Goal: Find specific page/section: Find specific page/section

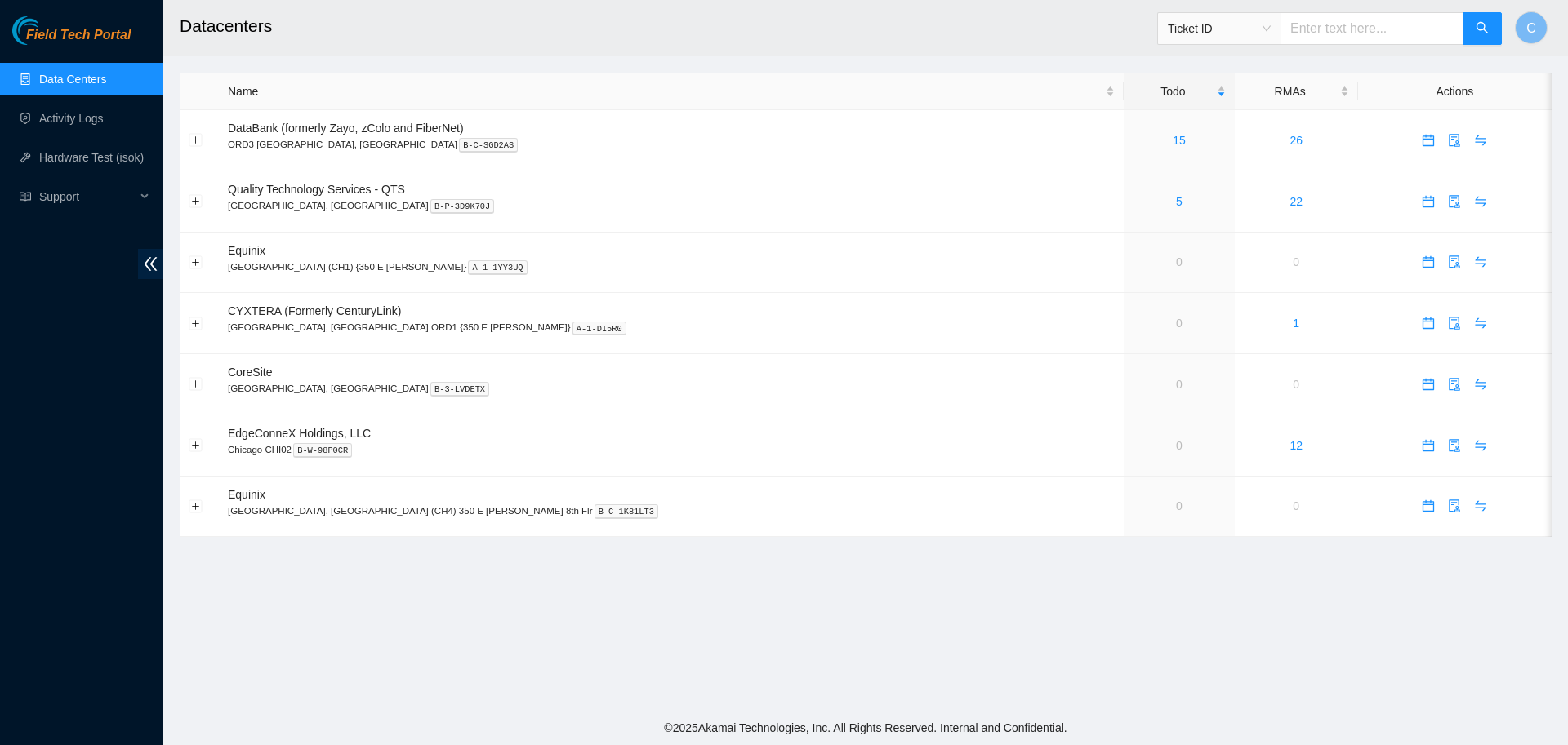
click at [918, 27] on h2 "Datacenters" at bounding box center [717, 26] width 1075 height 52
click at [1176, 197] on link "5" at bounding box center [1179, 202] width 7 height 13
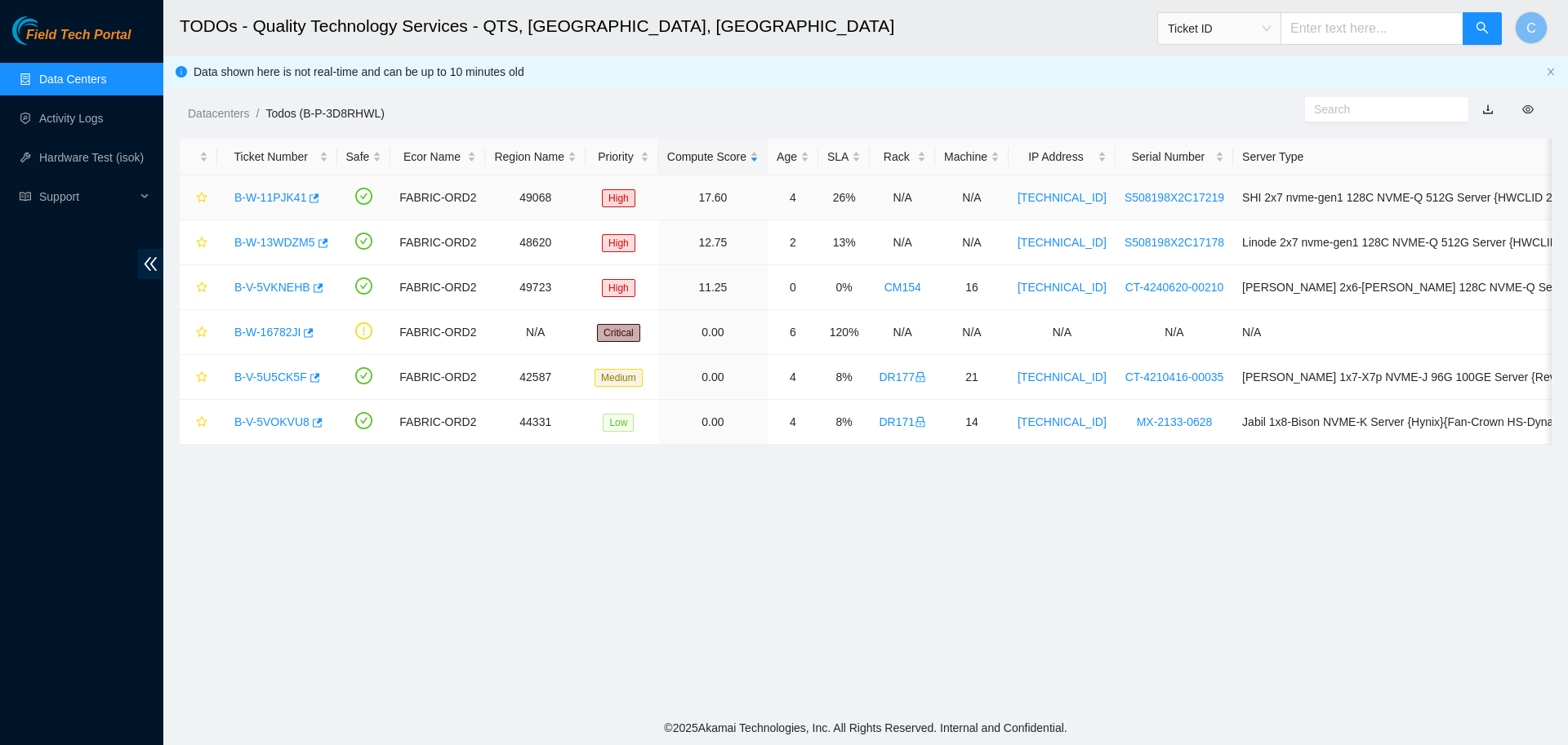
click at [249, 196] on link "B-W-11PJK41" at bounding box center [270, 197] width 72 height 13
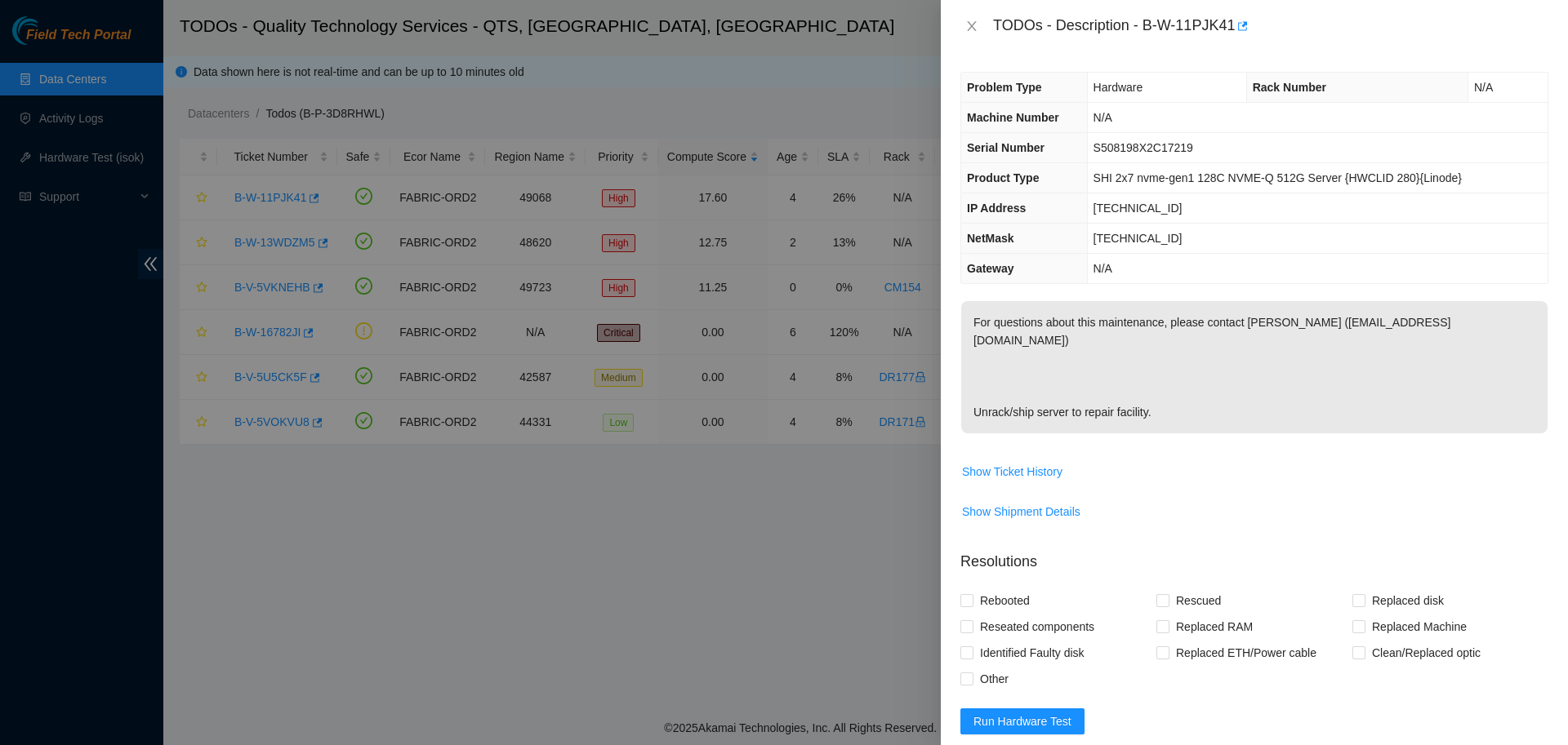
scroll to position [135, 0]
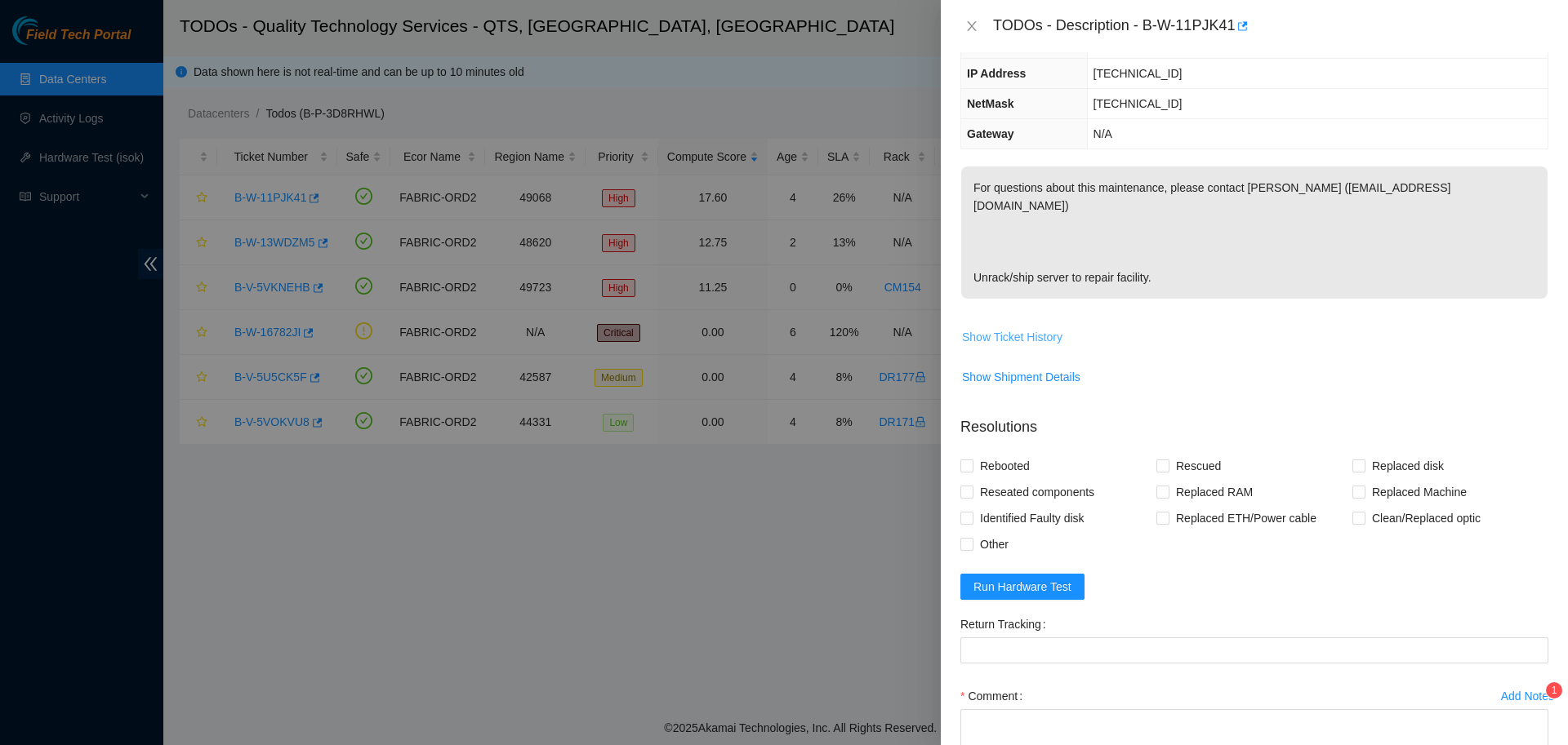
click at [1028, 328] on span "Show Ticket History" at bounding box center [1012, 337] width 100 height 18
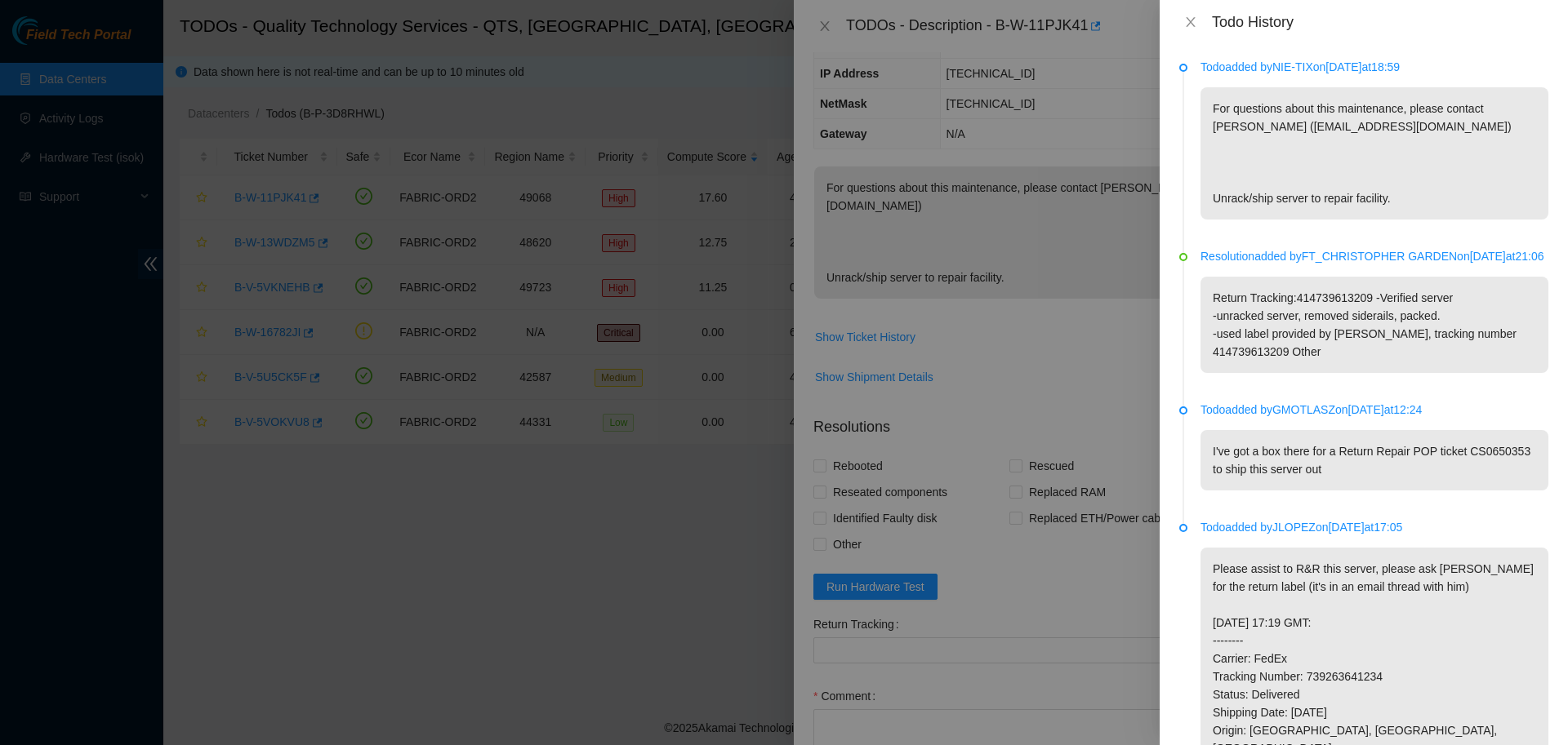
click at [1043, 330] on div at bounding box center [784, 372] width 1568 height 745
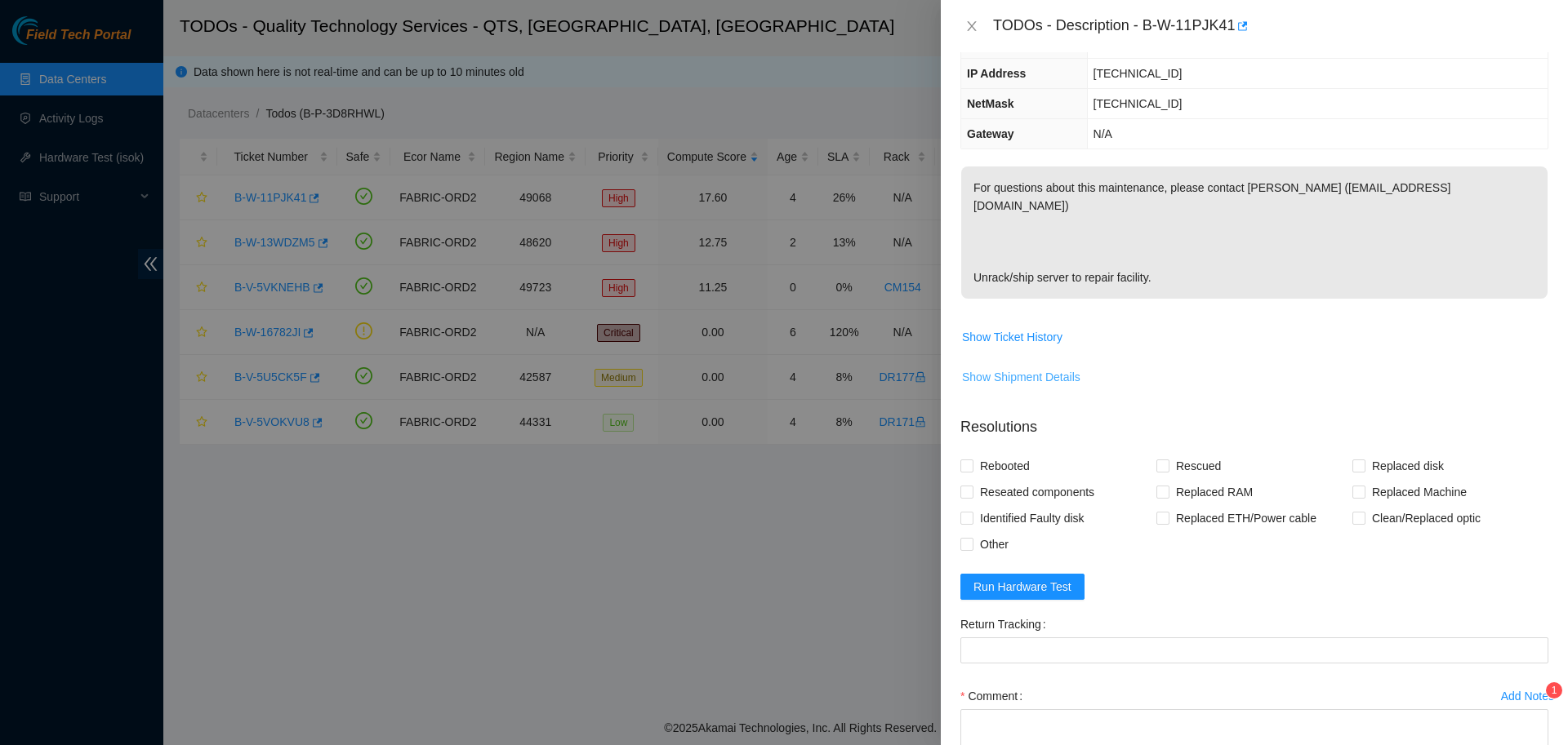
click at [1034, 368] on span "Show Shipment Details" at bounding box center [1021, 377] width 118 height 18
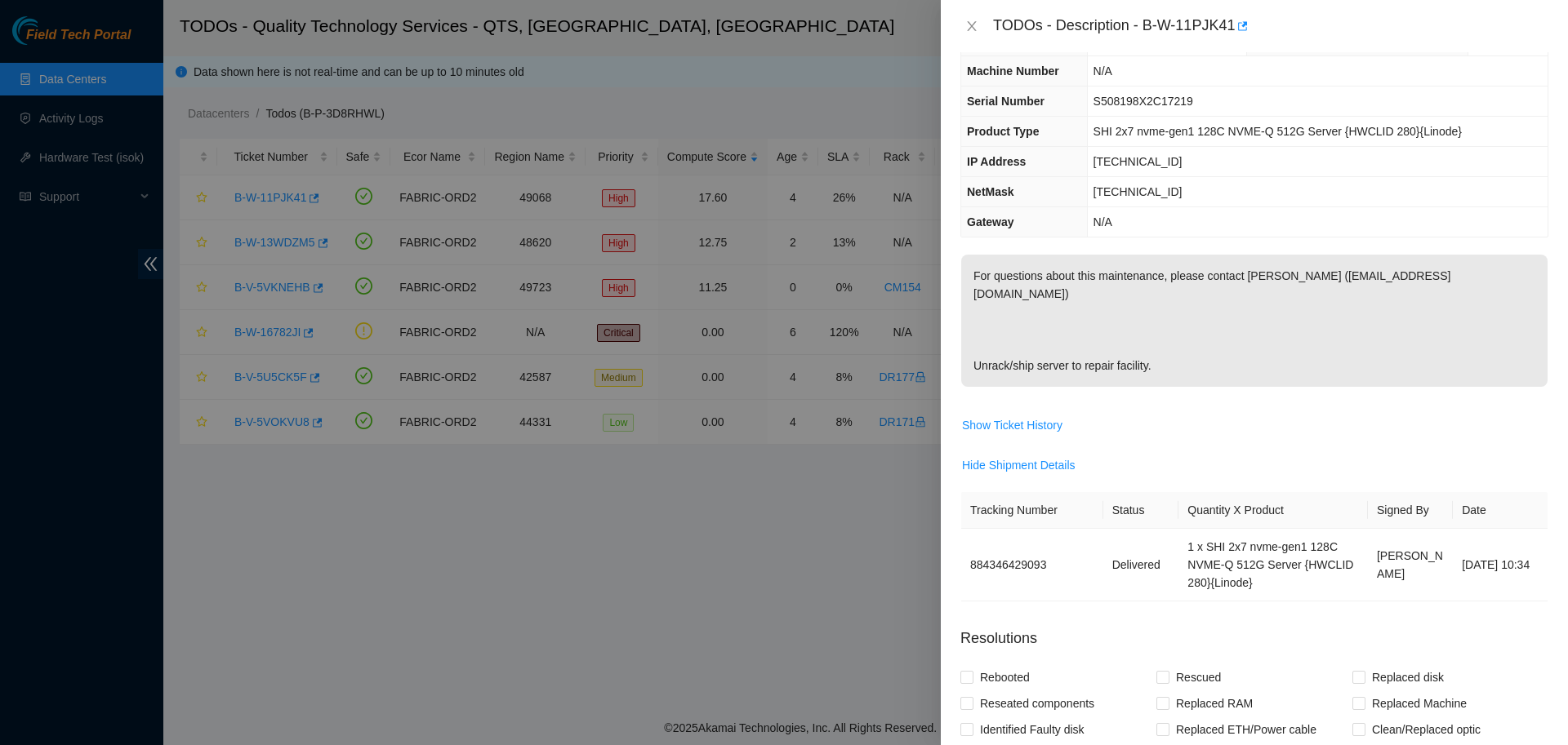
scroll to position [0, 0]
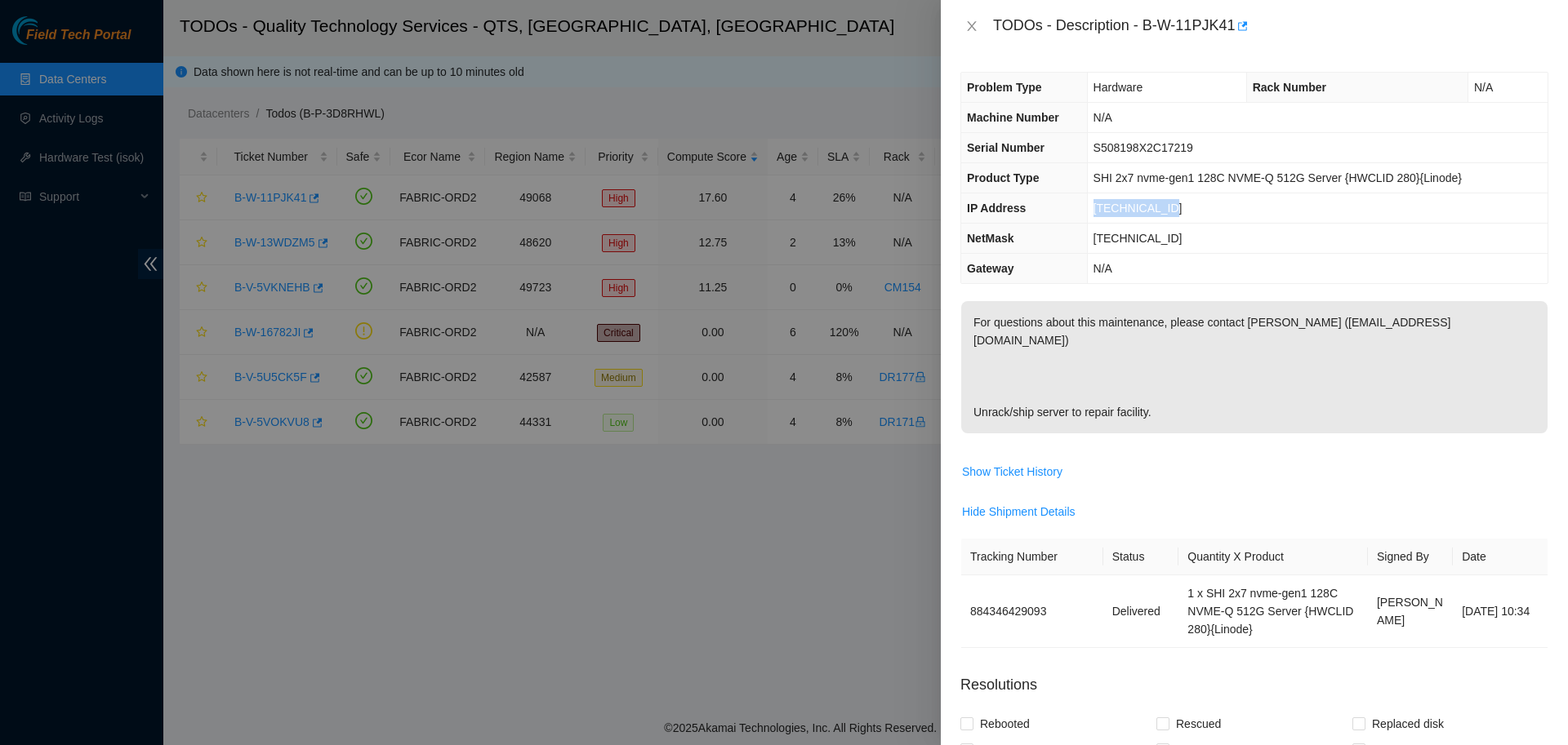
drag, startPoint x: 1101, startPoint y: 207, endPoint x: 1167, endPoint y: 219, distance: 67.1
click at [1167, 219] on td "[TECHNICAL_ID]" at bounding box center [1317, 209] width 461 height 31
copy span "[TECHNICAL_ID]"
click at [970, 30] on icon "close" at bounding box center [972, 27] width 13 height 13
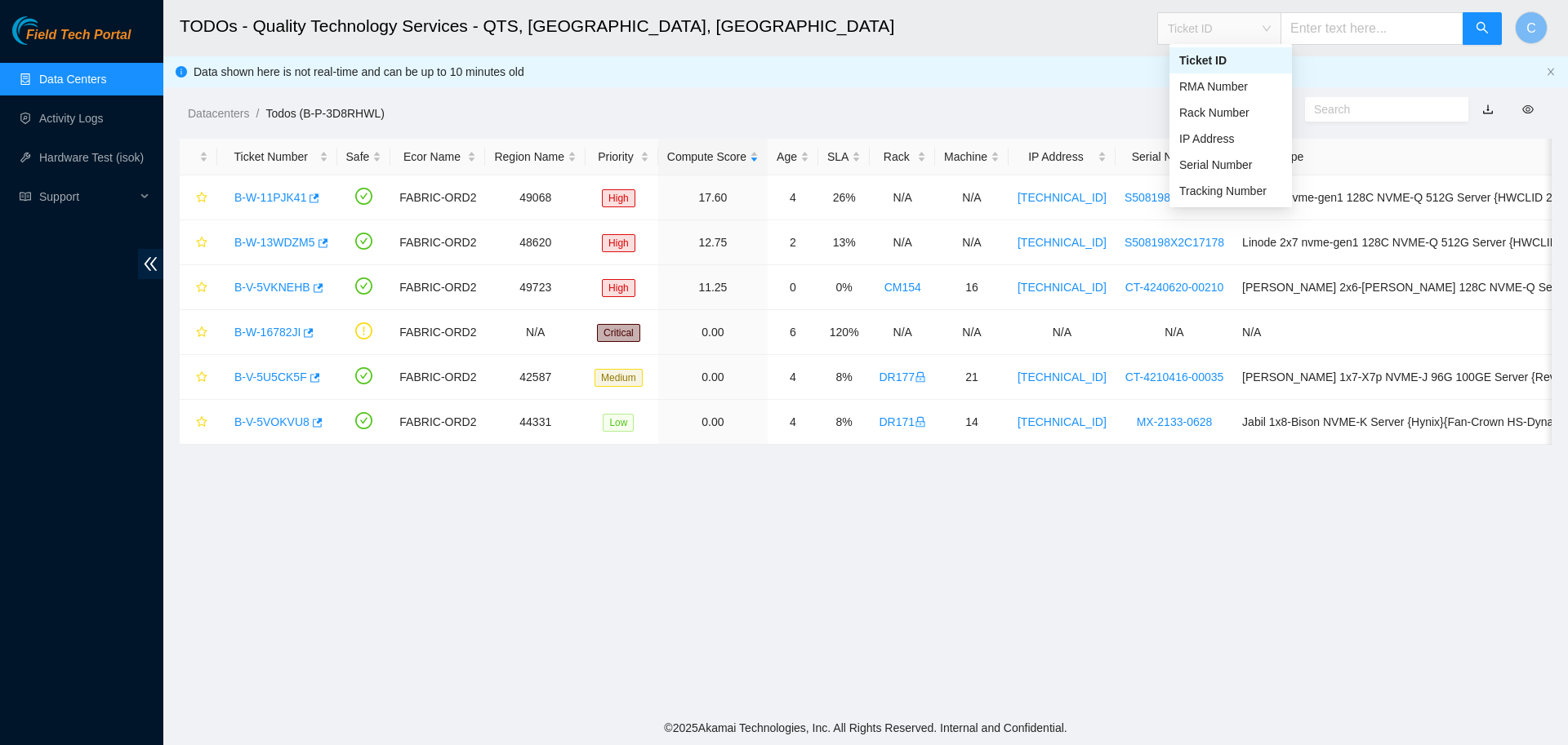
click at [1235, 25] on span "Ticket ID" at bounding box center [1220, 29] width 103 height 25
click at [1215, 134] on div "IP Address" at bounding box center [1231, 138] width 103 height 18
click at [1350, 26] on input "text" at bounding box center [1372, 29] width 183 height 32
paste input "[TECHNICAL_ID]"
type input "[TECHNICAL_ID]"
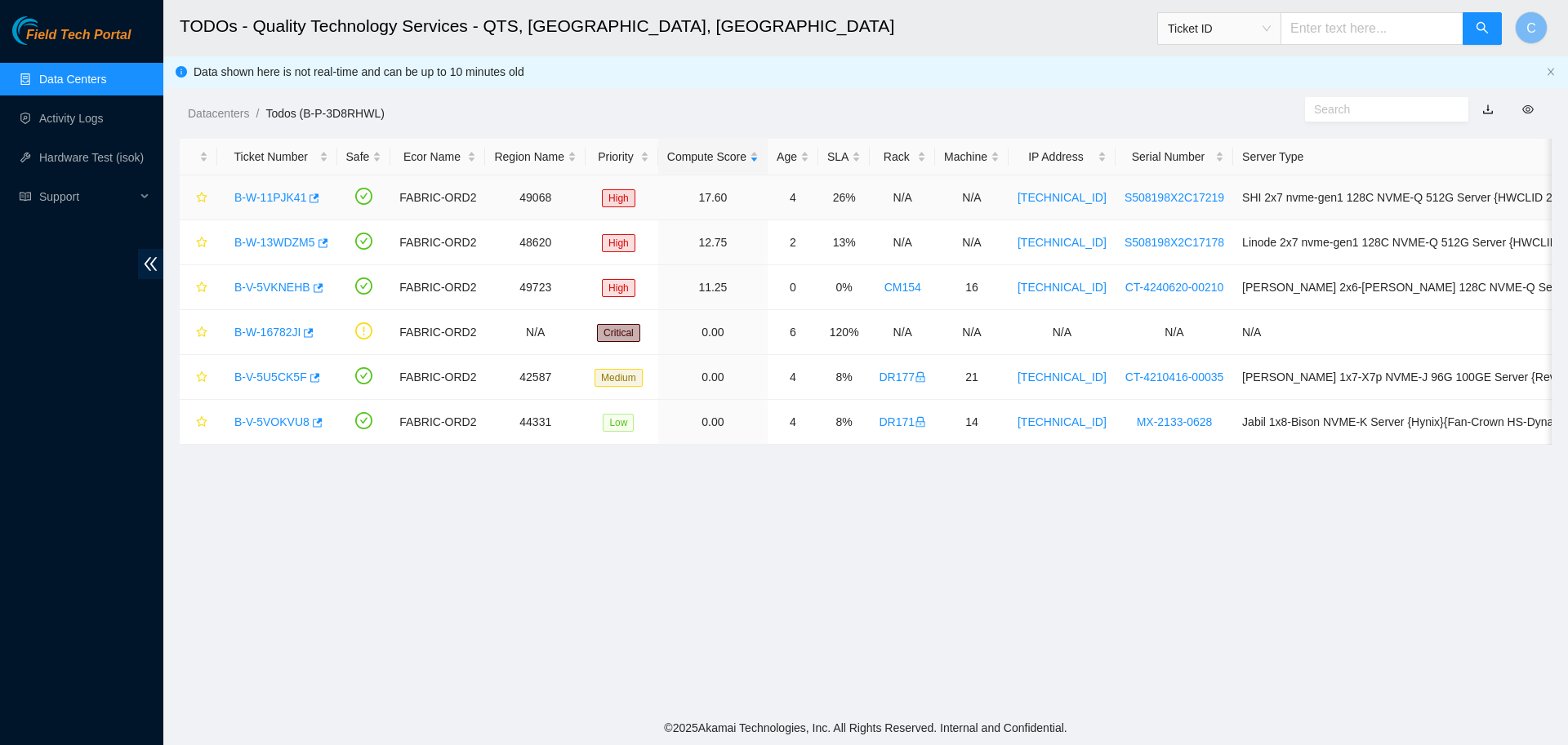
click at [264, 196] on link "B-W-11PJK41" at bounding box center [270, 197] width 72 height 13
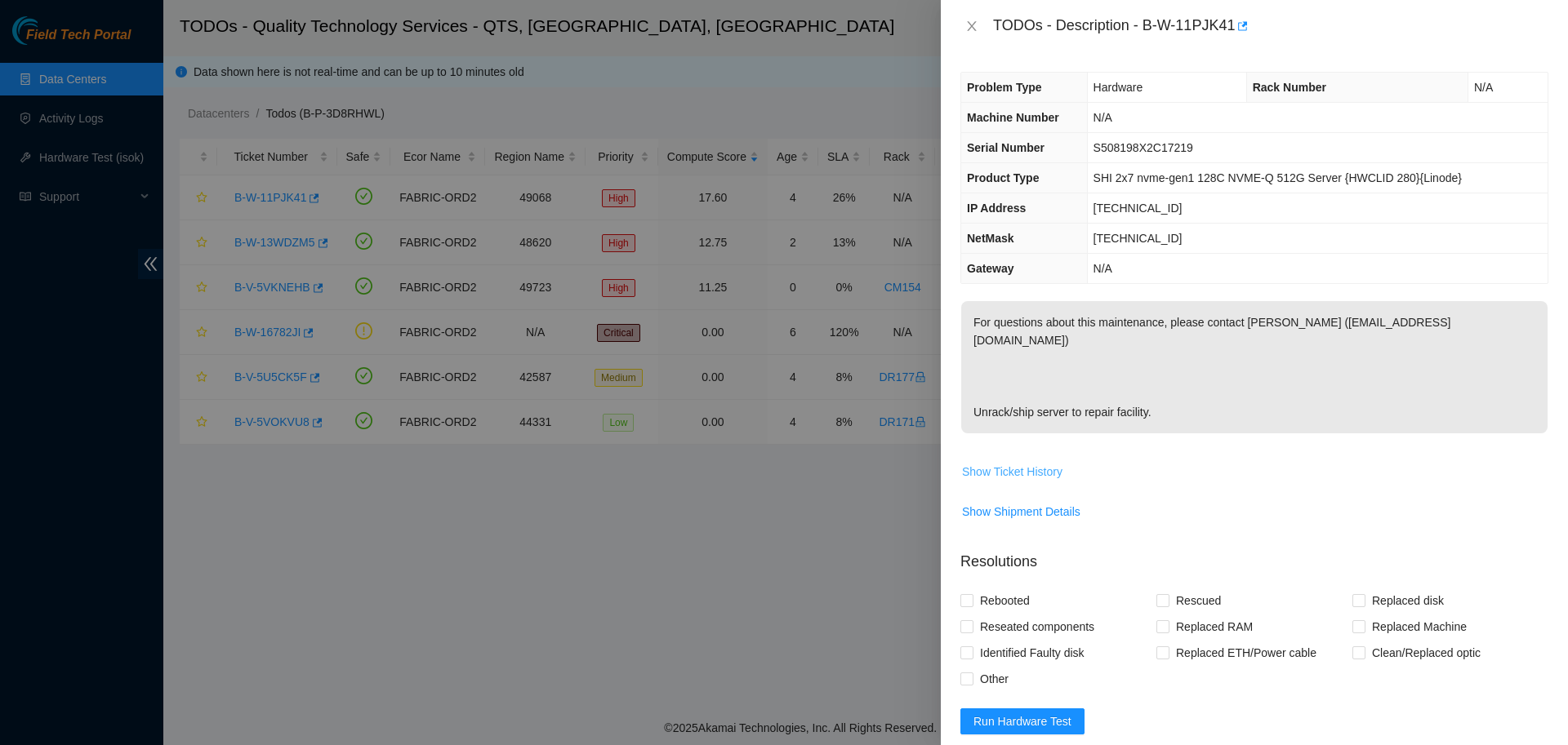
click at [1019, 463] on span "Show Ticket History" at bounding box center [1012, 471] width 100 height 18
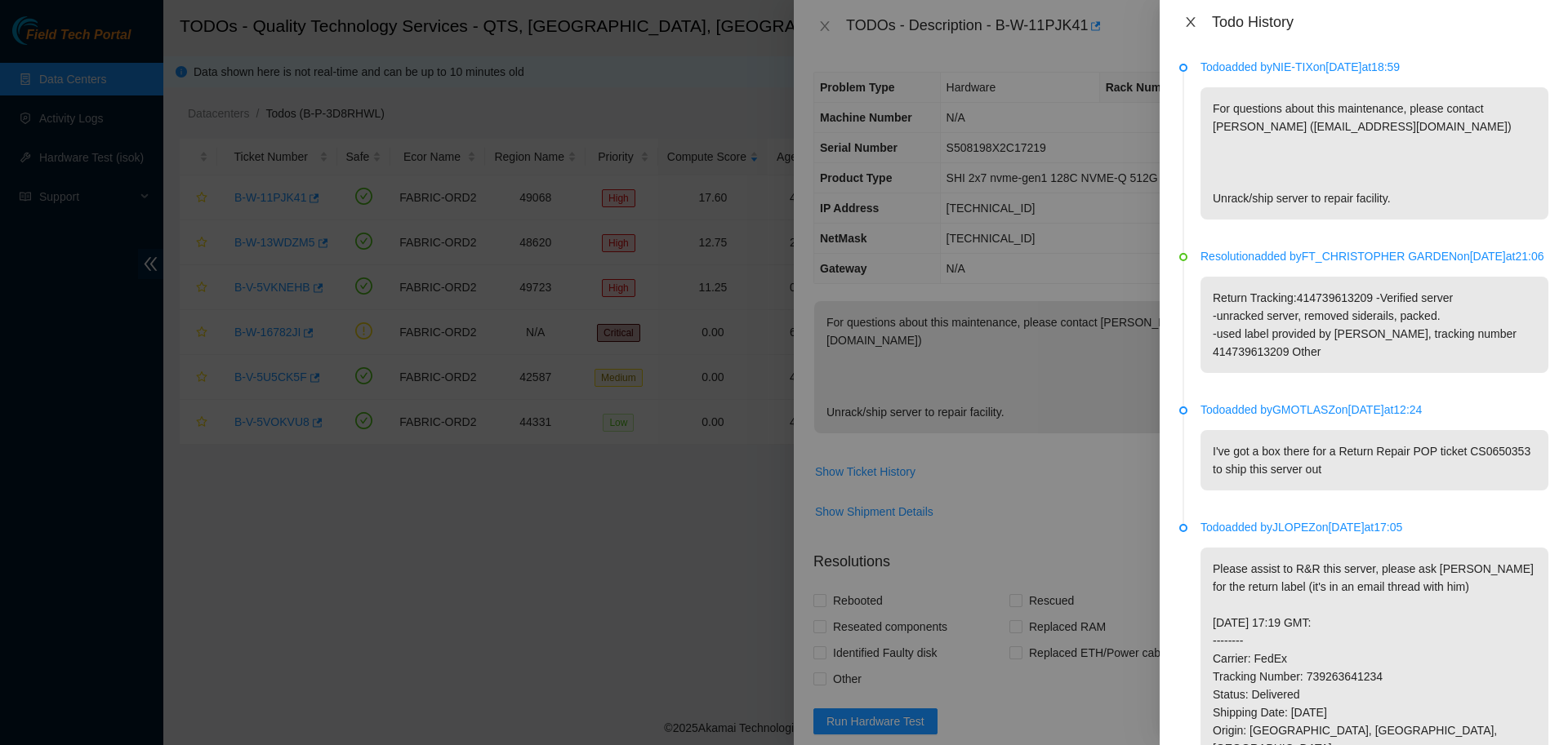
click at [1190, 25] on icon "close" at bounding box center [1191, 22] width 13 height 13
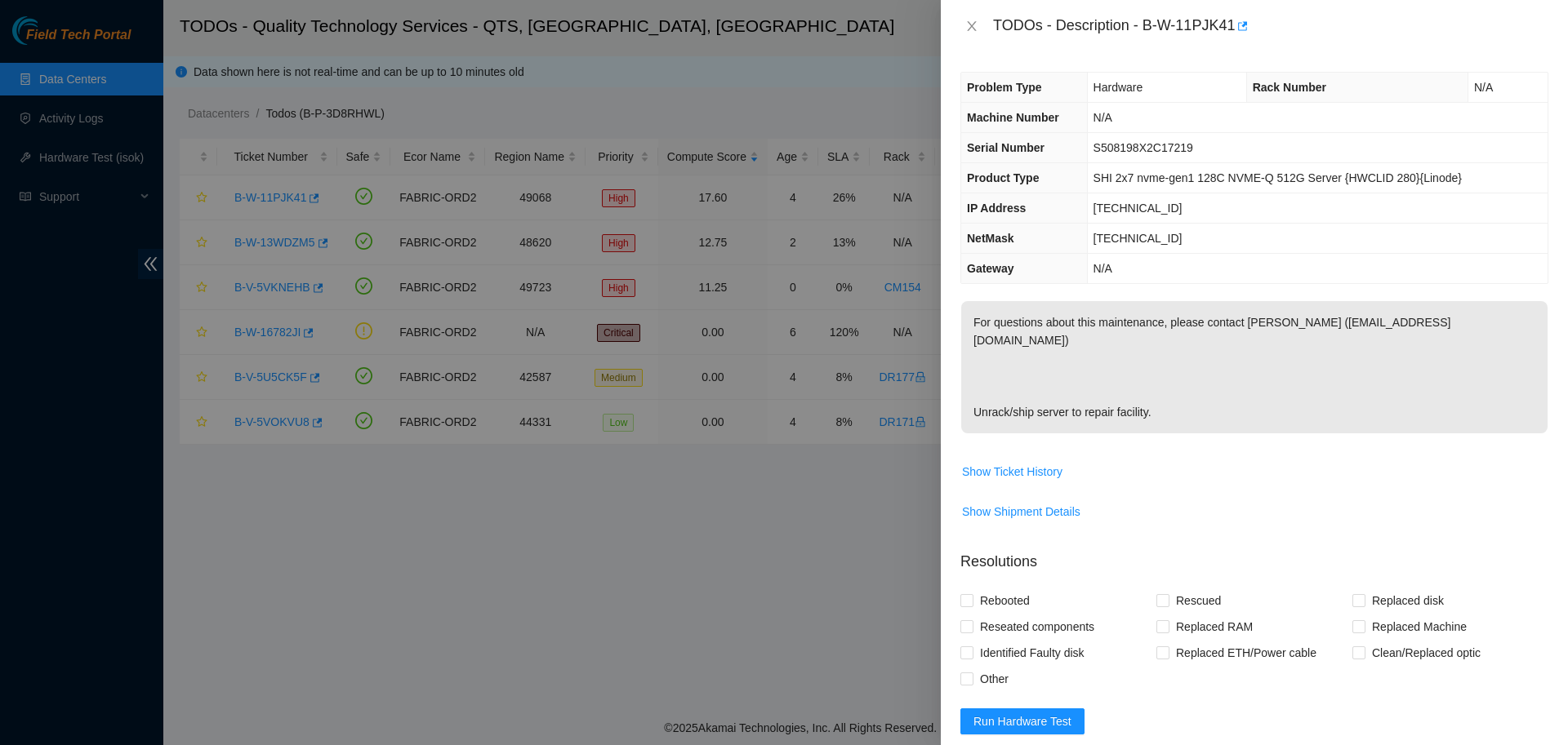
click at [1145, 145] on span "S508198X2C17219" at bounding box center [1143, 148] width 99 height 13
copy span "S508198X2C17219"
click at [1160, 211] on span "[TECHNICAL_ID]" at bounding box center [1138, 208] width 89 height 13
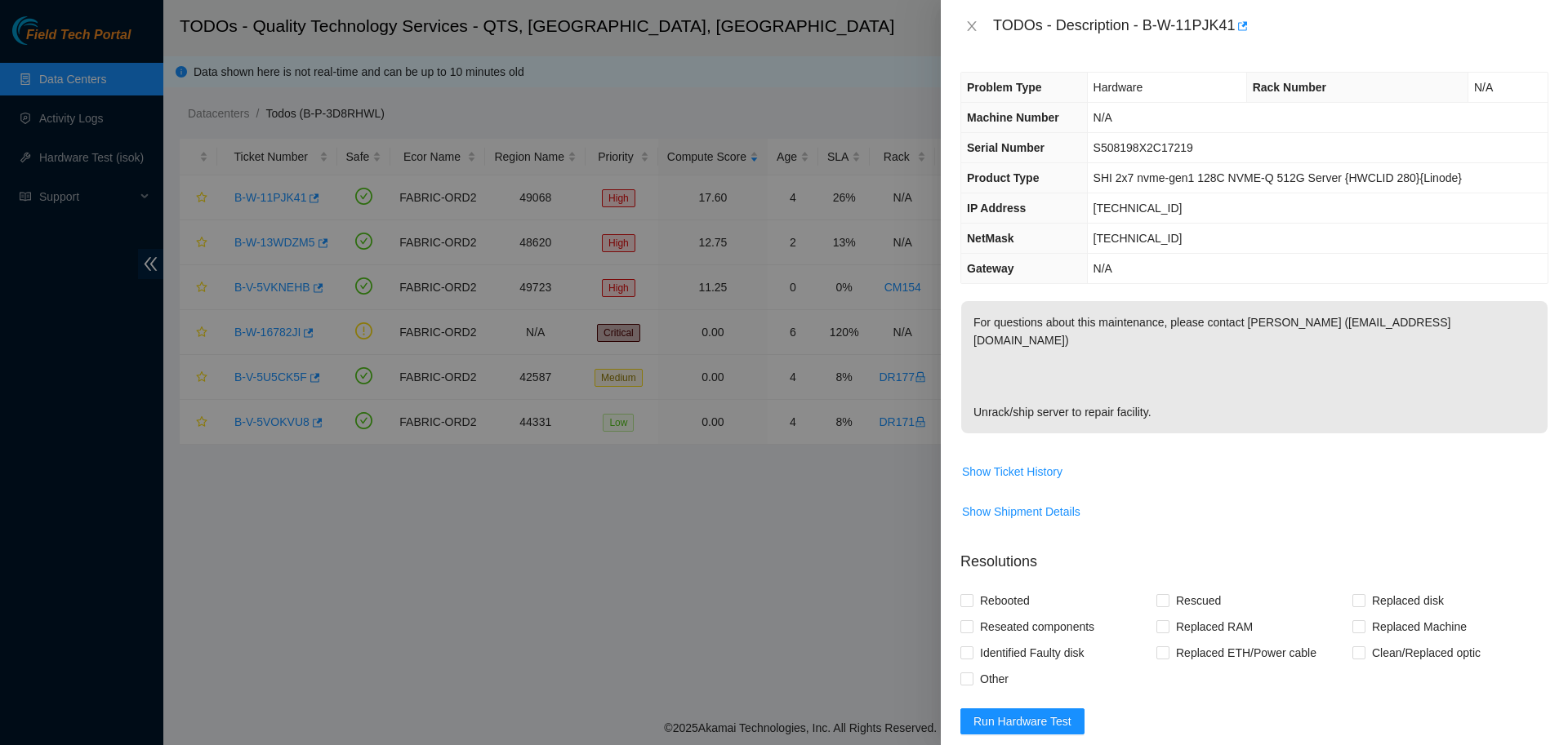
click at [1160, 211] on span "[TECHNICAL_ID]" at bounding box center [1138, 208] width 89 height 13
click at [1172, 141] on span "S508198X2C17219" at bounding box center [1143, 148] width 99 height 13
click at [1133, 208] on span "[TECHNICAL_ID]" at bounding box center [1138, 208] width 89 height 13
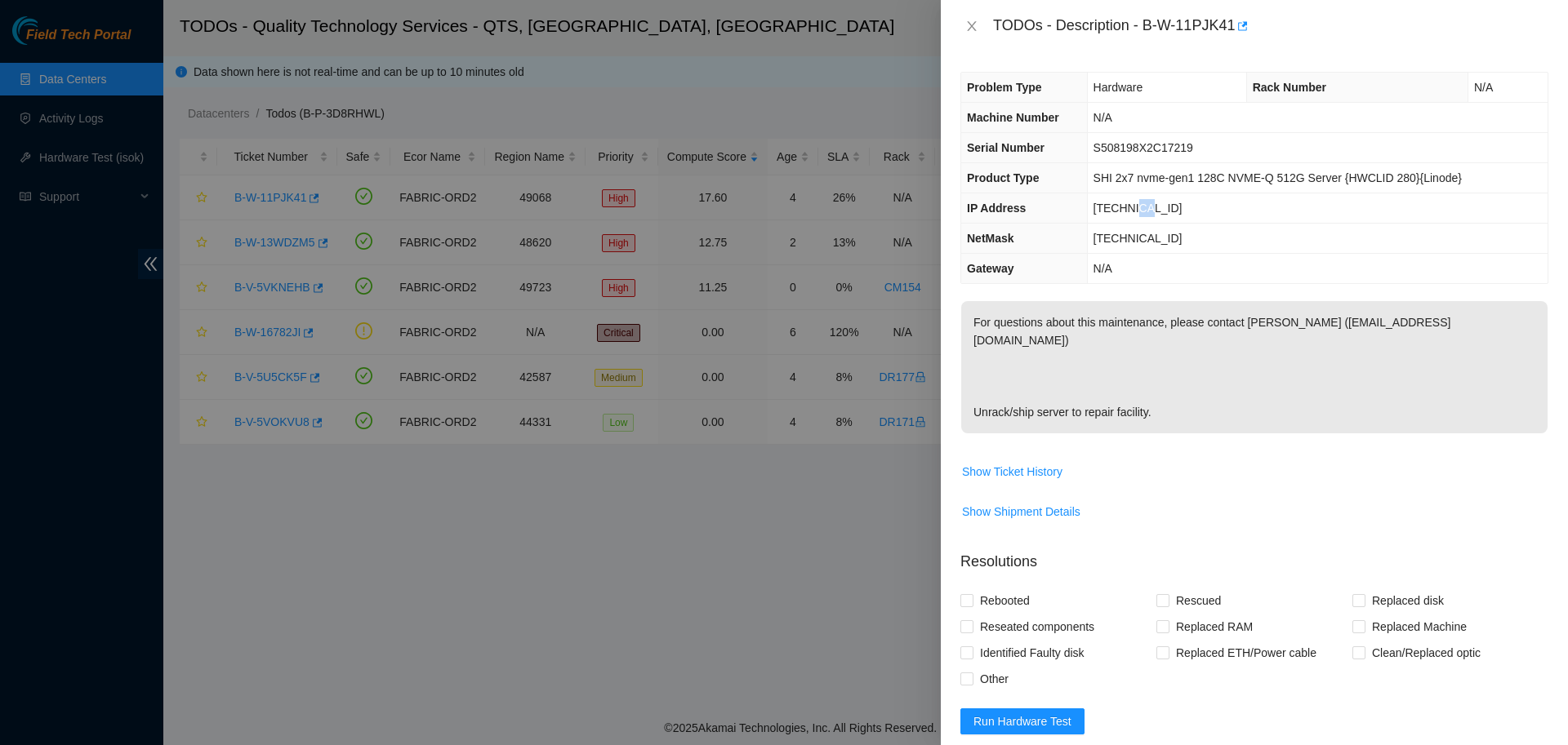
click at [1133, 208] on span "[TECHNICAL_ID]" at bounding box center [1138, 208] width 89 height 13
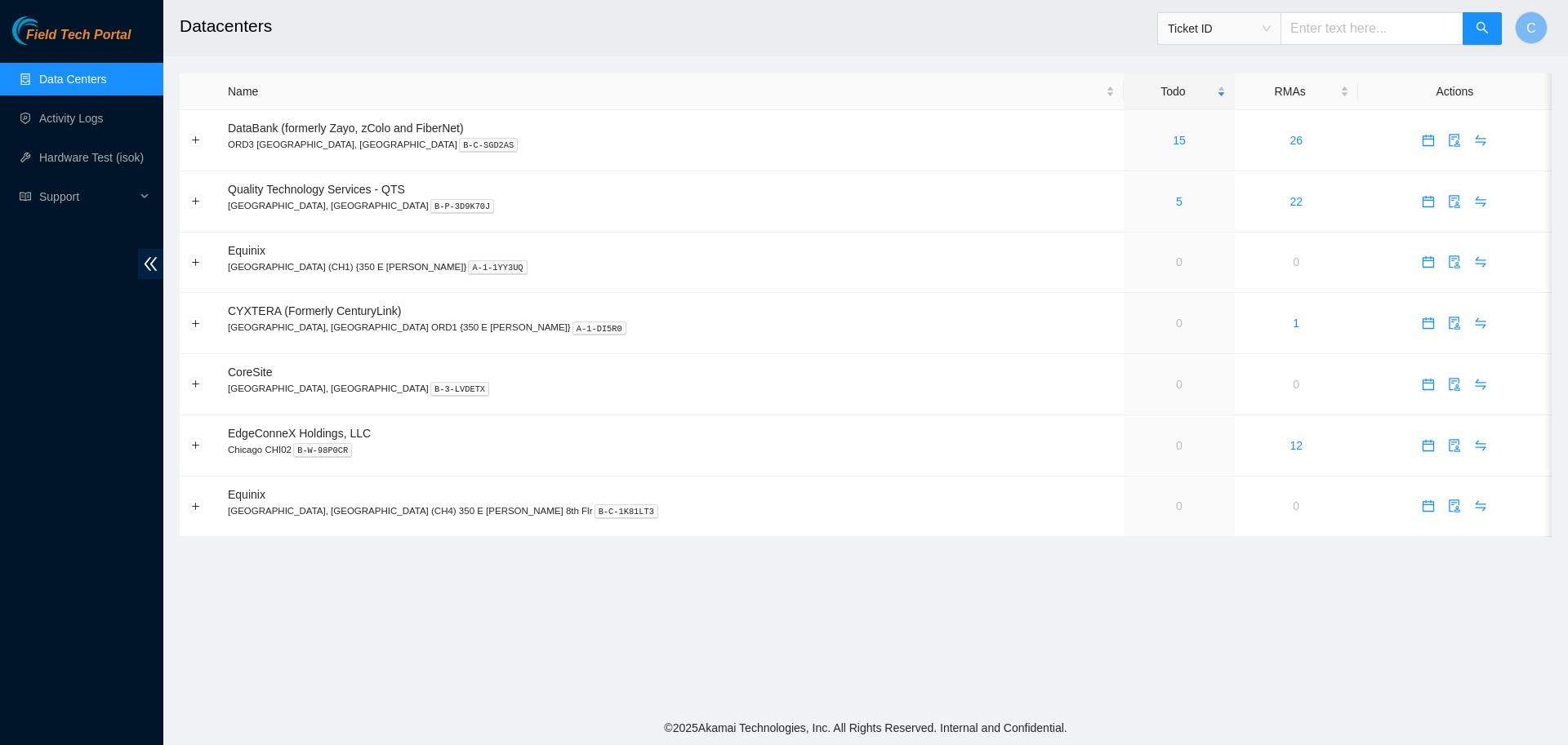
click at [1223, 25] on span "Ticket ID" at bounding box center [1220, 29] width 103 height 25
click at [1221, 170] on div "Serial Number" at bounding box center [1231, 164] width 103 height 18
click at [1330, 33] on input "text" at bounding box center [1372, 29] width 183 height 32
paste input "S508198X2C17219"
type input "S508198X2C17219"
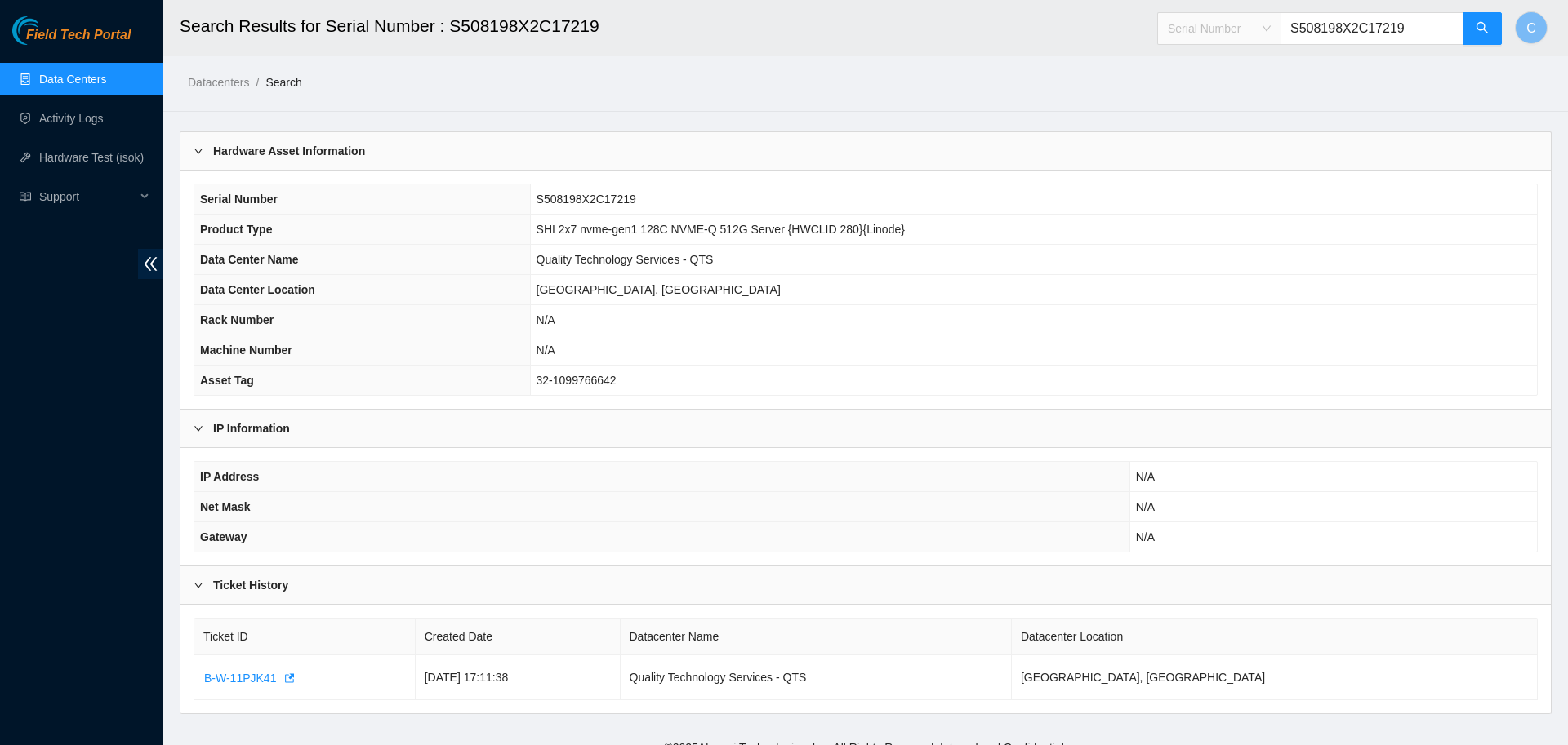
click at [1237, 31] on span "Serial Number" at bounding box center [1220, 29] width 103 height 25
click at [1223, 136] on div "IP Address" at bounding box center [1231, 138] width 103 height 18
click at [1373, 27] on input "S508198X2C17219" at bounding box center [1372, 29] width 183 height 32
paste input "23.213.14.24"
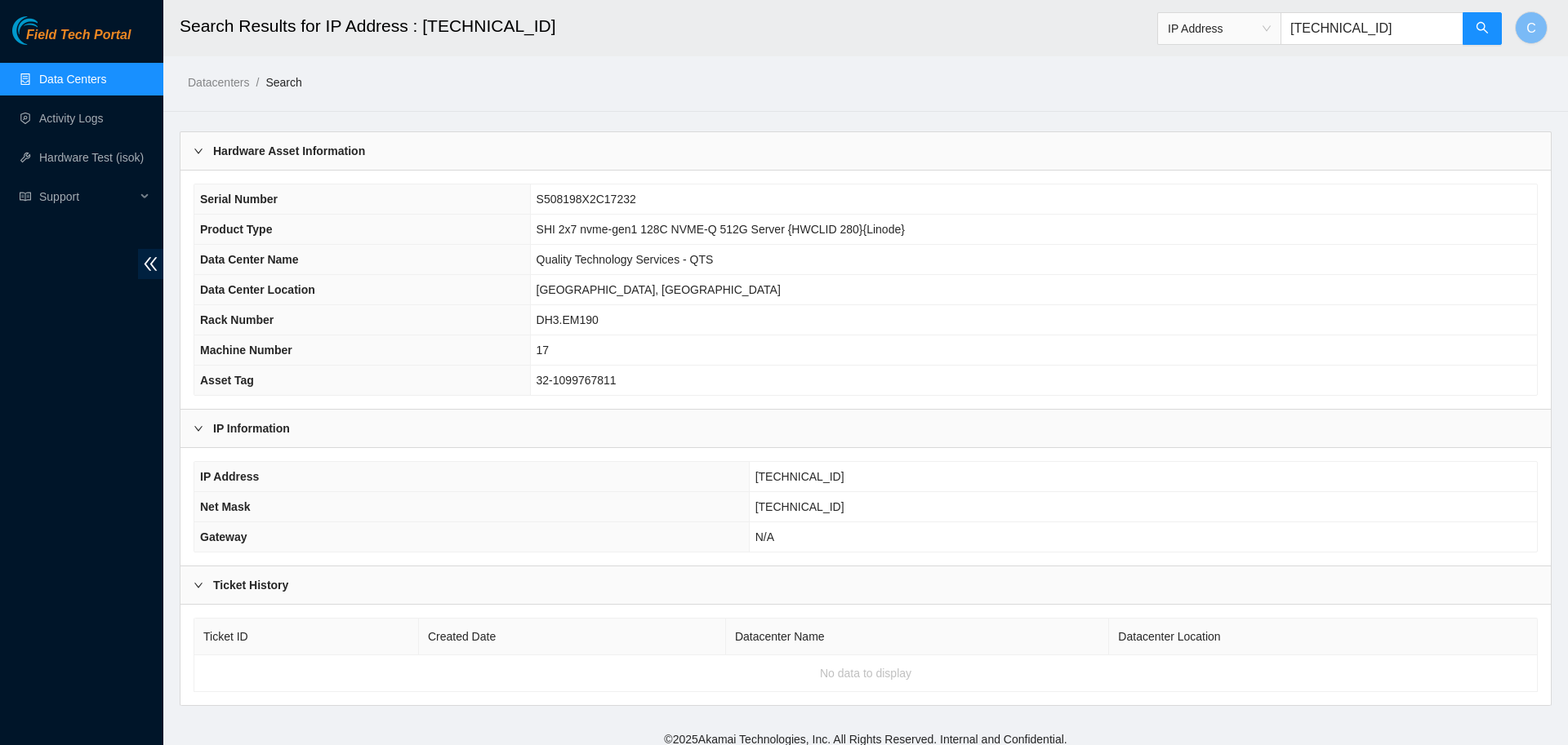
click at [581, 322] on span "DH3.EM190" at bounding box center [567, 321] width 62 height 13
click at [1361, 28] on input "23.213.14.248" at bounding box center [1372, 29] width 183 height 32
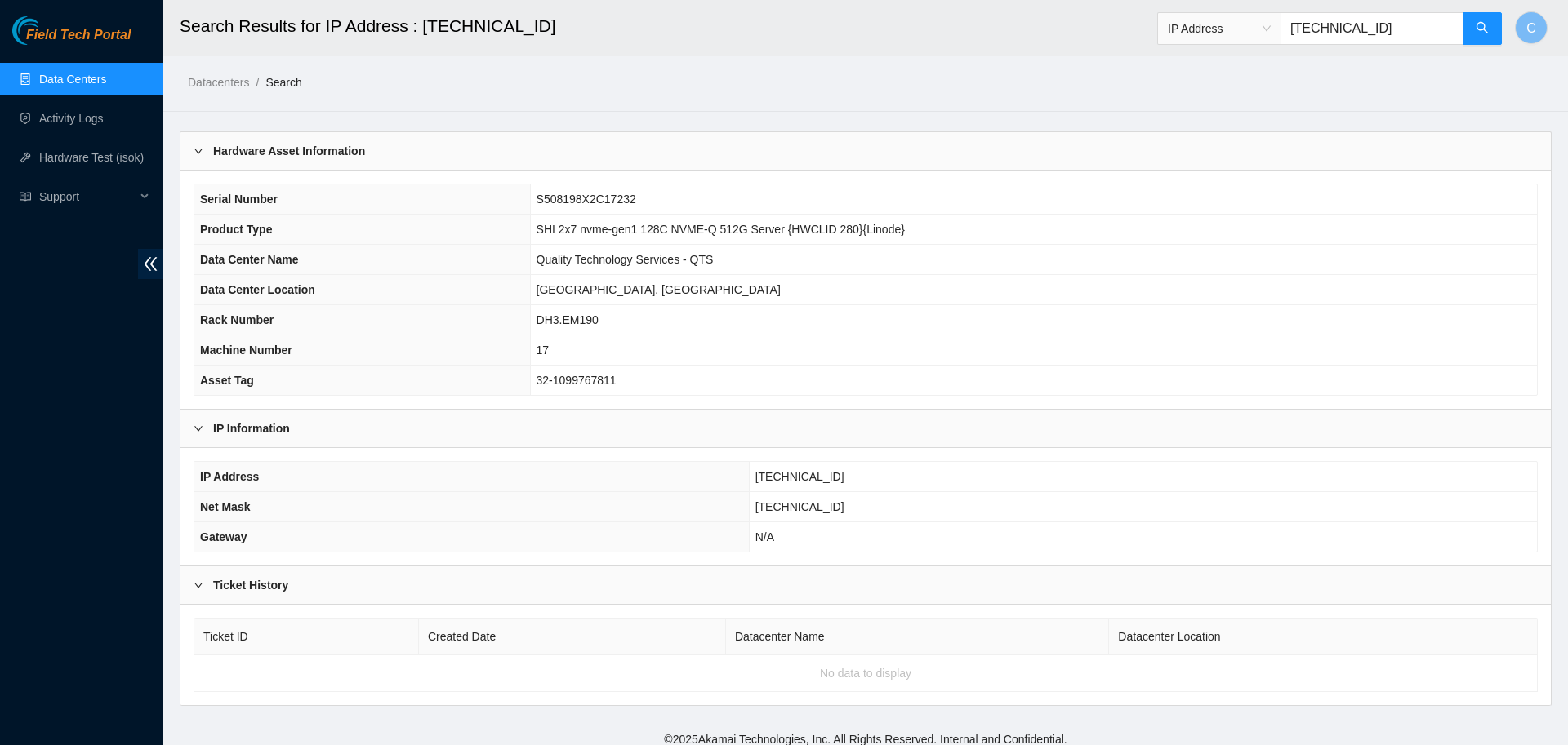
click at [1361, 28] on input "23.213.14.248" at bounding box center [1372, 29] width 183 height 32
paste input "DH3.EM190"
click at [1251, 30] on span "IP Address" at bounding box center [1220, 29] width 103 height 25
type input "DH3.EM190"
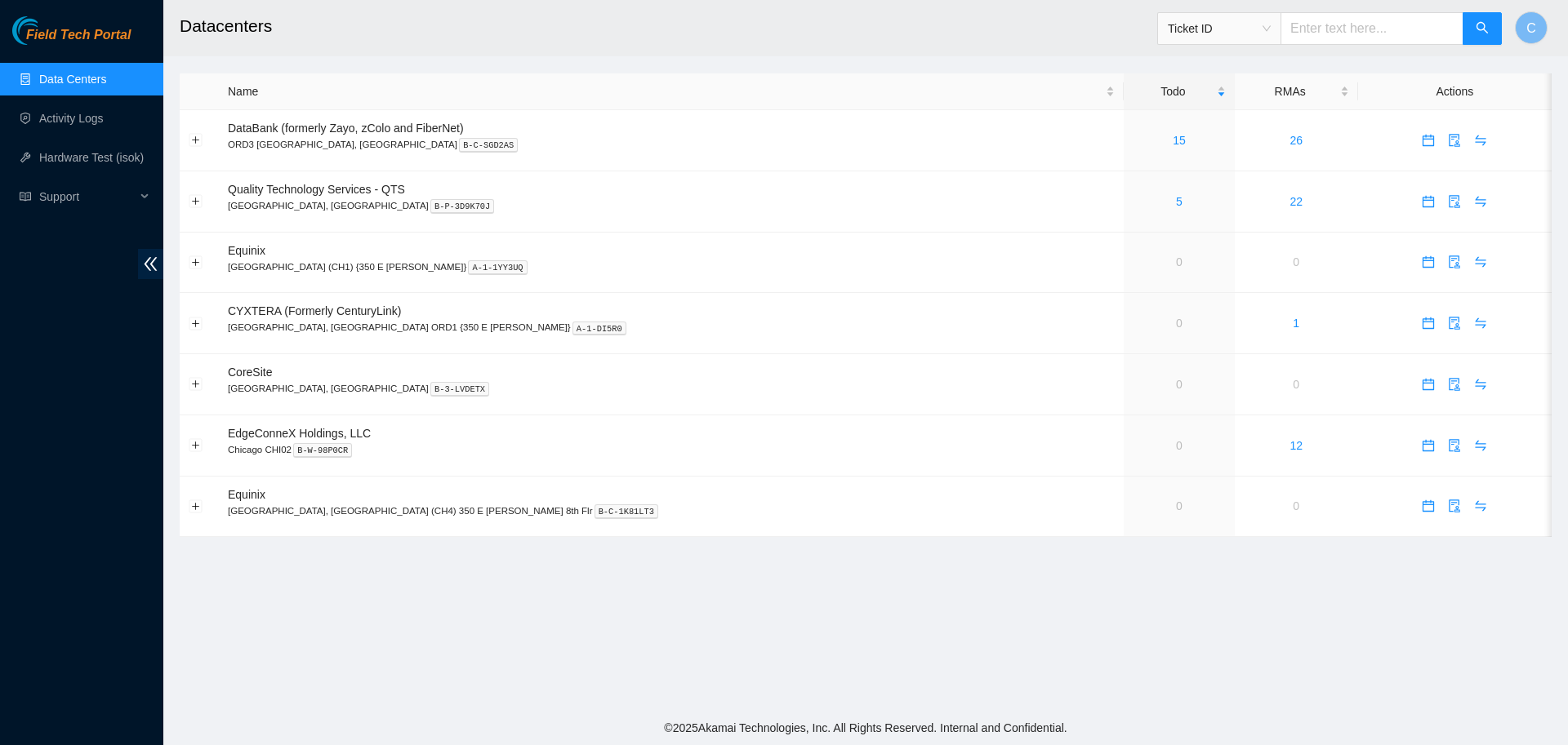
click at [1250, 30] on span "Ticket ID" at bounding box center [1220, 29] width 103 height 25
click at [1219, 135] on div "IP Address" at bounding box center [1231, 138] width 103 height 18
click at [1235, 28] on span "IP Address" at bounding box center [1220, 29] width 103 height 25
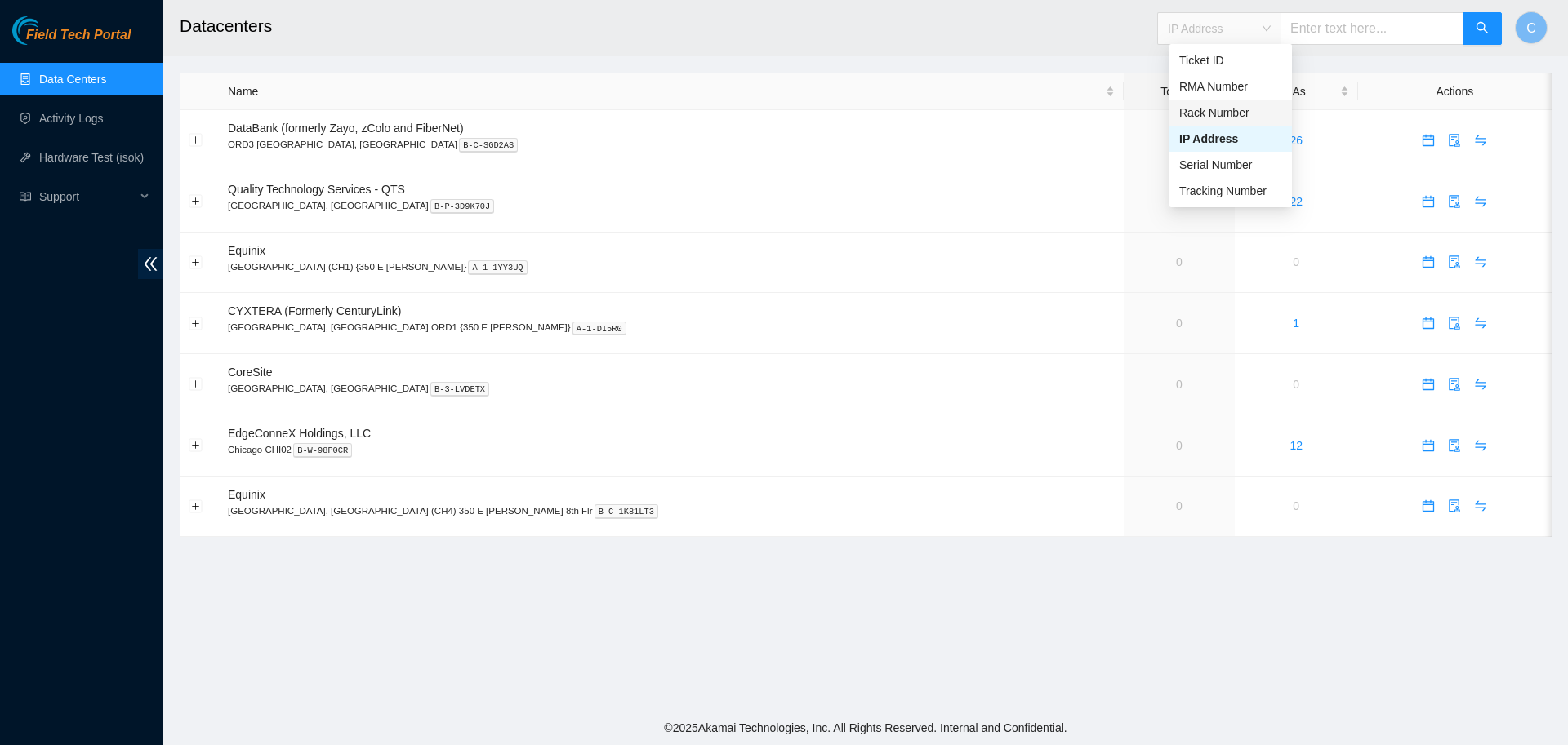
click at [1213, 107] on div "Rack Number" at bounding box center [1231, 113] width 103 height 18
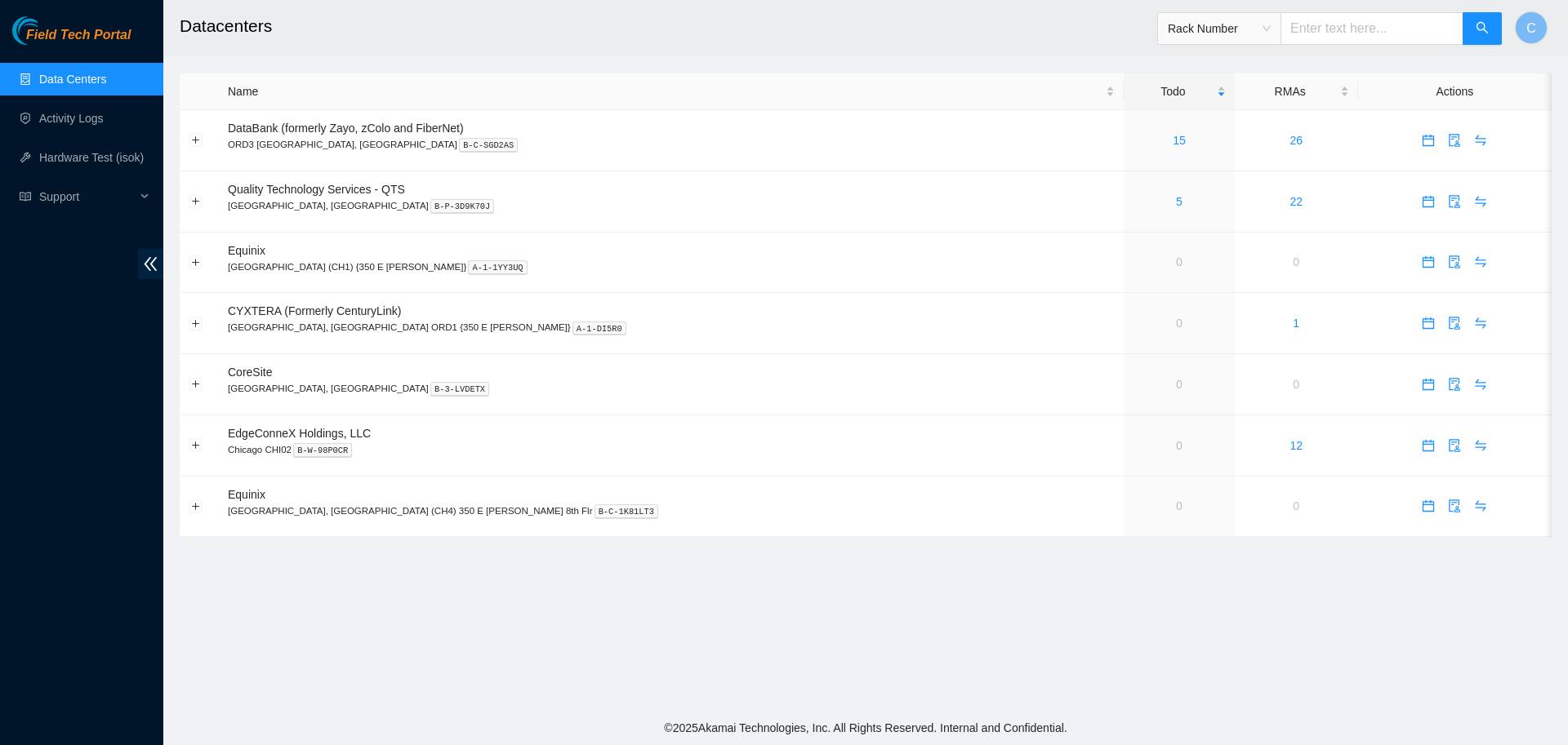
click at [1343, 31] on input "text" at bounding box center [1372, 29] width 183 height 32
paste input "DH3.EM190"
type input "DH3.EM190"
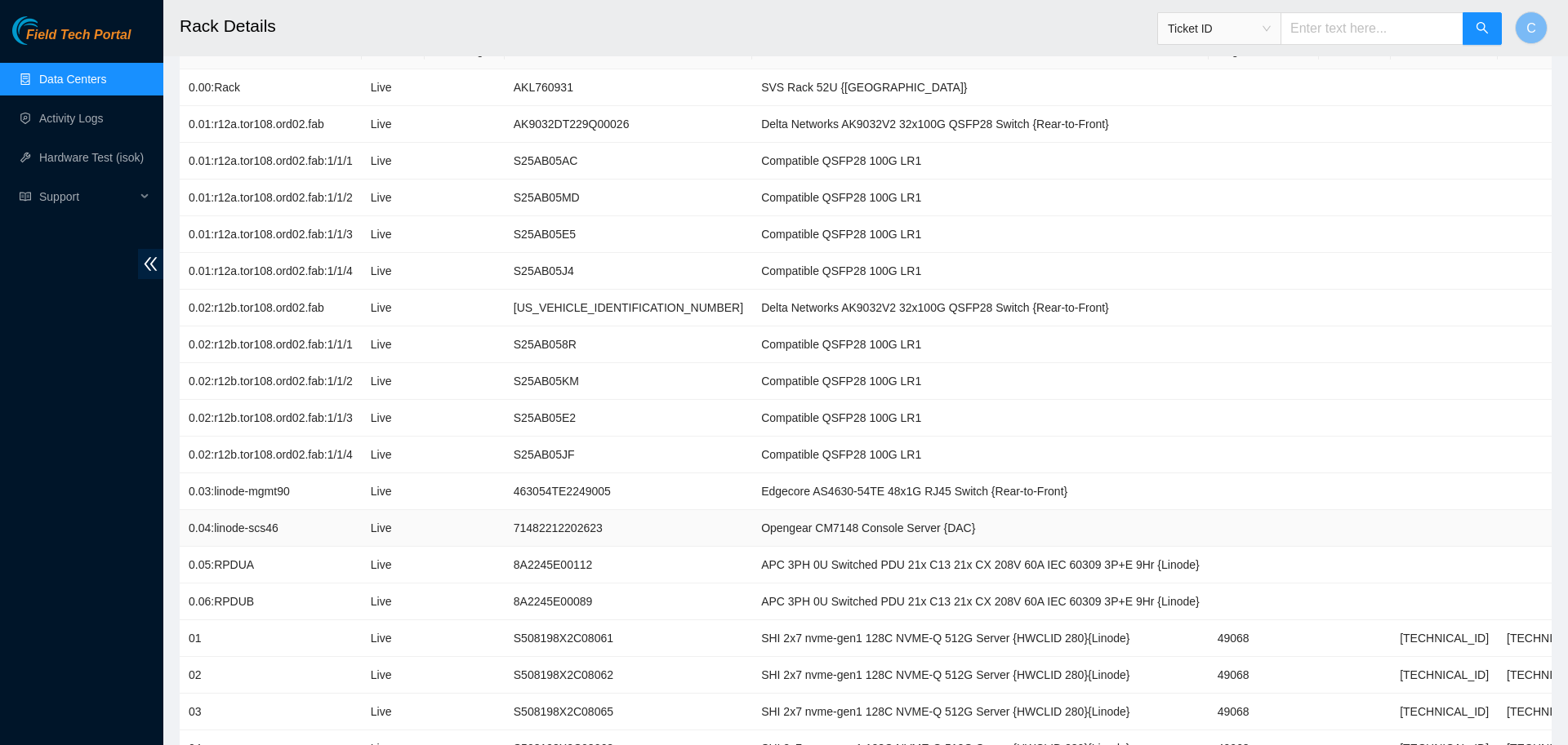
scroll to position [186, 0]
